Goal: Task Accomplishment & Management: Manage account settings

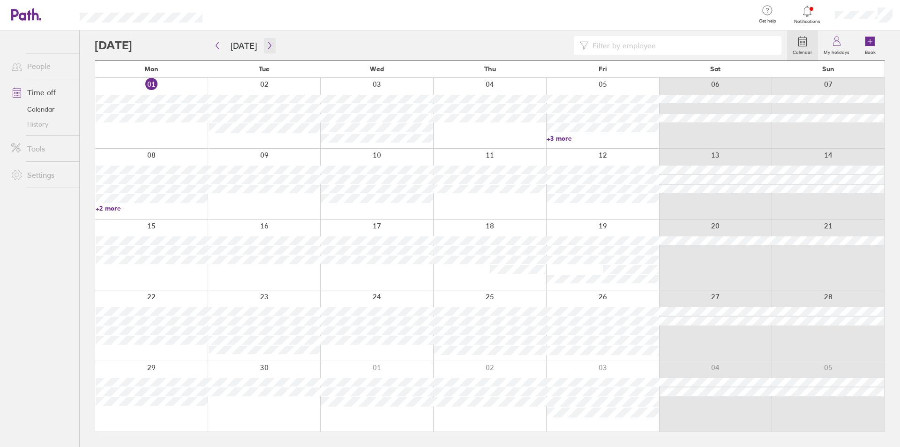
click at [269, 47] on icon "button" at bounding box center [269, 46] width 7 height 8
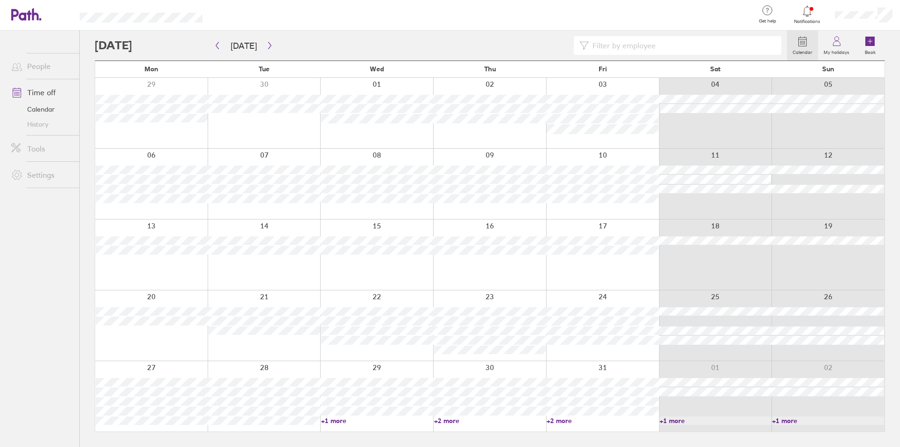
click at [340, 419] on link "+1 more" at bounding box center [377, 420] width 112 height 8
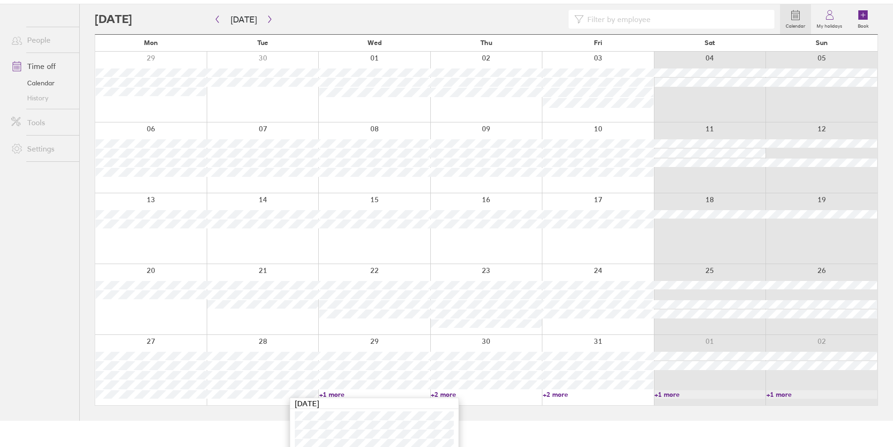
scroll to position [41, 0]
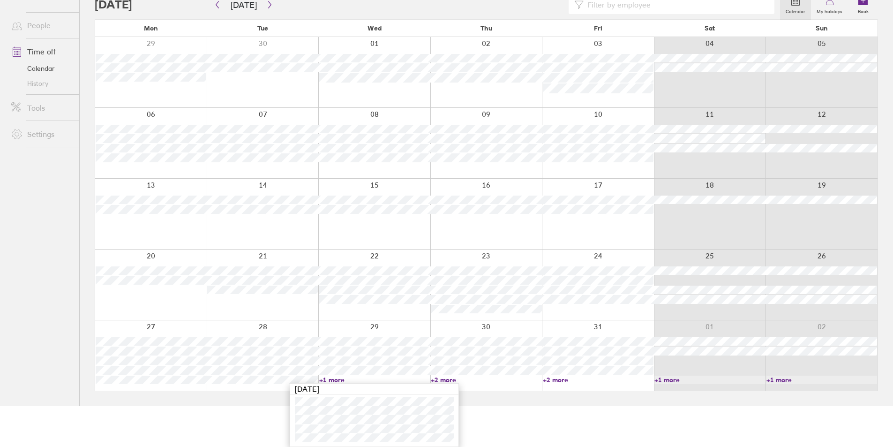
click at [438, 380] on link "+2 more" at bounding box center [486, 380] width 111 height 8
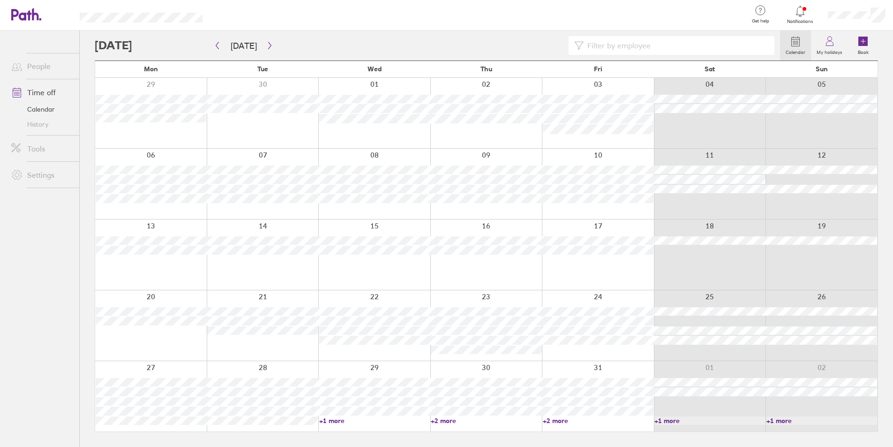
scroll to position [0, 0]
click at [448, 421] on link "+2 more" at bounding box center [490, 420] width 112 height 8
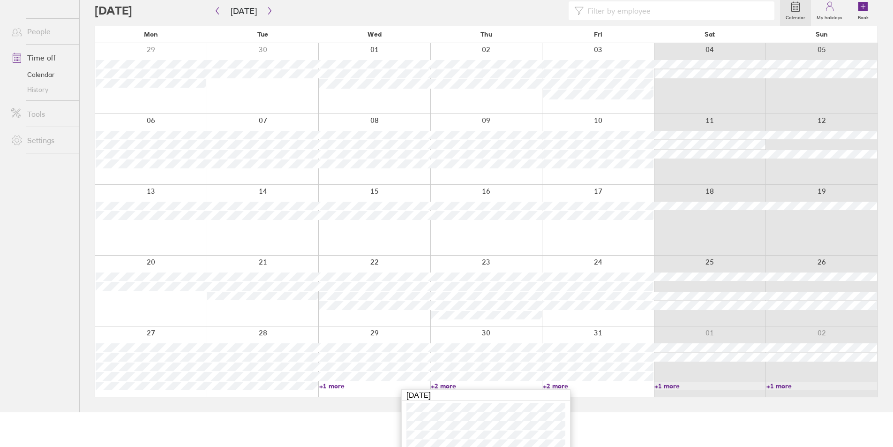
scroll to position [50, 0]
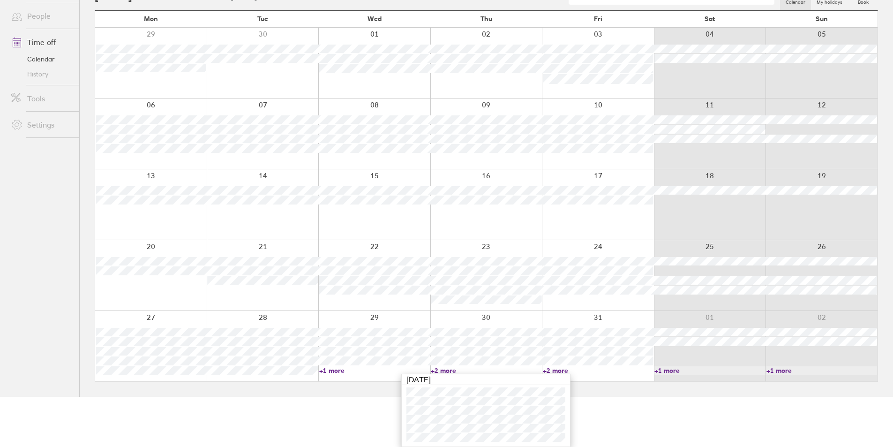
click at [550, 369] on link "+2 more" at bounding box center [598, 370] width 111 height 8
